Goal: Use online tool/utility: Utilize a website feature to perform a specific function

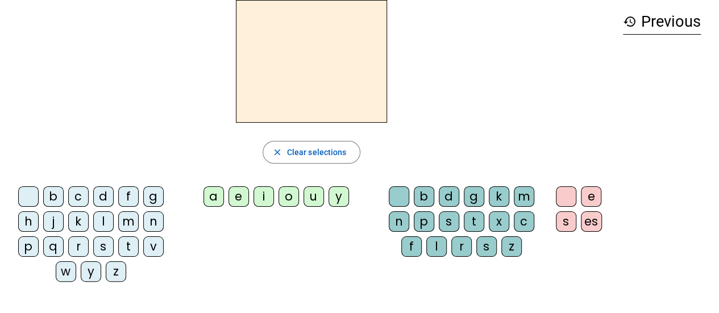
scroll to position [51, 0]
click at [128, 223] on div "m" at bounding box center [128, 221] width 20 height 20
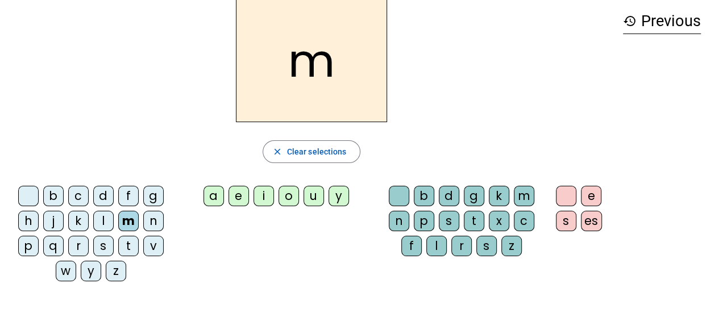
click at [218, 197] on div "a" at bounding box center [213, 196] width 20 height 20
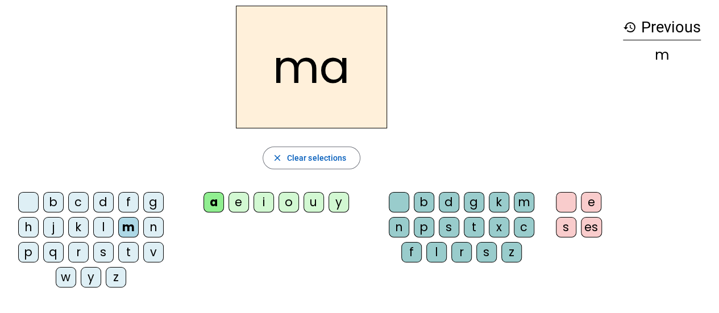
scroll to position [44, 0]
click at [103, 231] on div "l" at bounding box center [103, 228] width 20 height 20
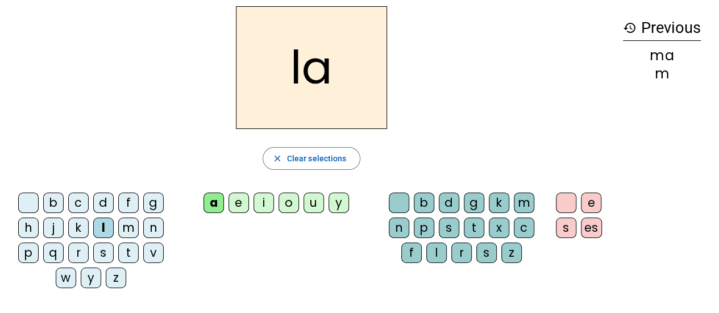
click at [239, 199] on div "e" at bounding box center [238, 203] width 20 height 20
click at [107, 203] on div "d" at bounding box center [103, 203] width 20 height 20
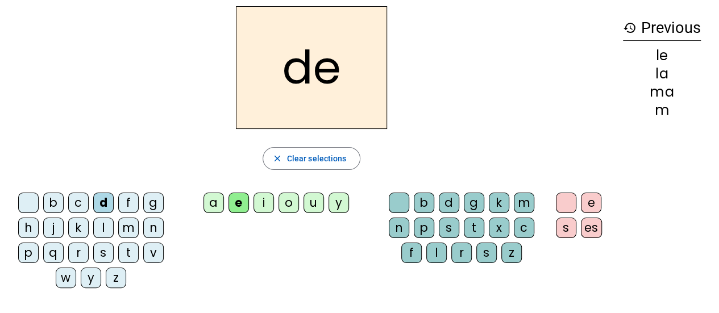
click at [103, 202] on div "d" at bounding box center [103, 203] width 20 height 20
click at [315, 202] on div "u" at bounding box center [313, 203] width 20 height 20
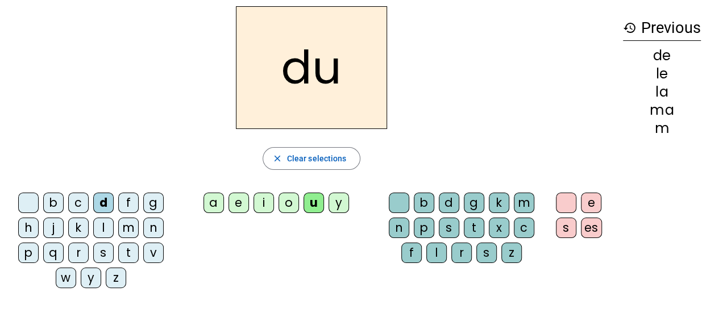
click at [130, 252] on div "t" at bounding box center [128, 253] width 20 height 20
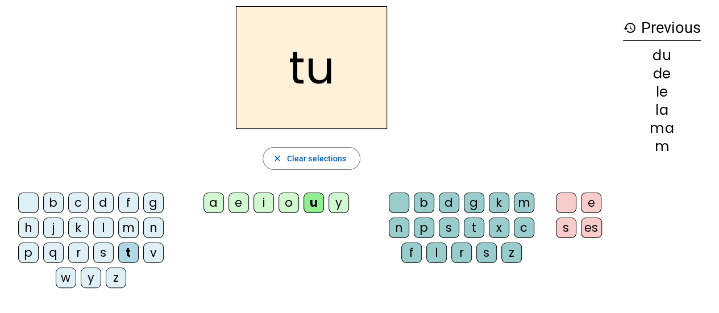
click at [215, 206] on div "a" at bounding box center [213, 203] width 20 height 20
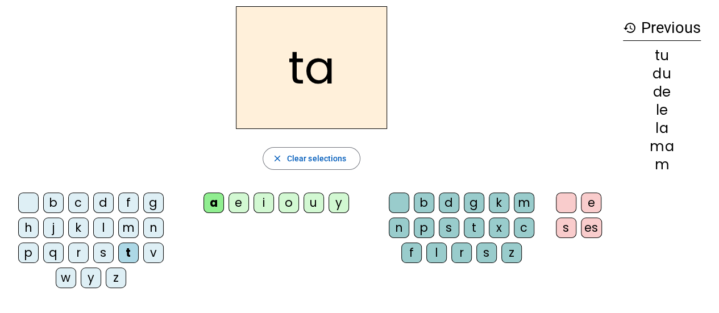
click at [240, 203] on div "e" at bounding box center [238, 203] width 20 height 20
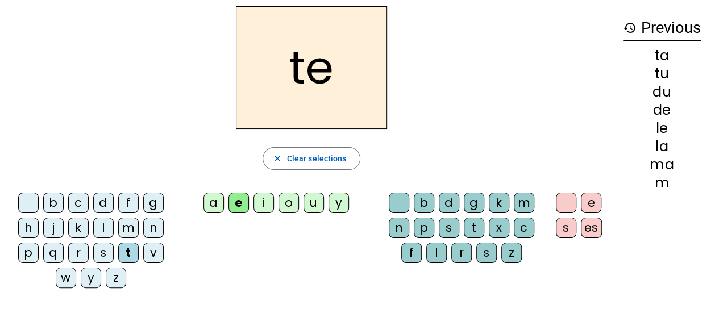
click at [133, 226] on div "m" at bounding box center [128, 228] width 20 height 20
